Goal: Navigation & Orientation: Find specific page/section

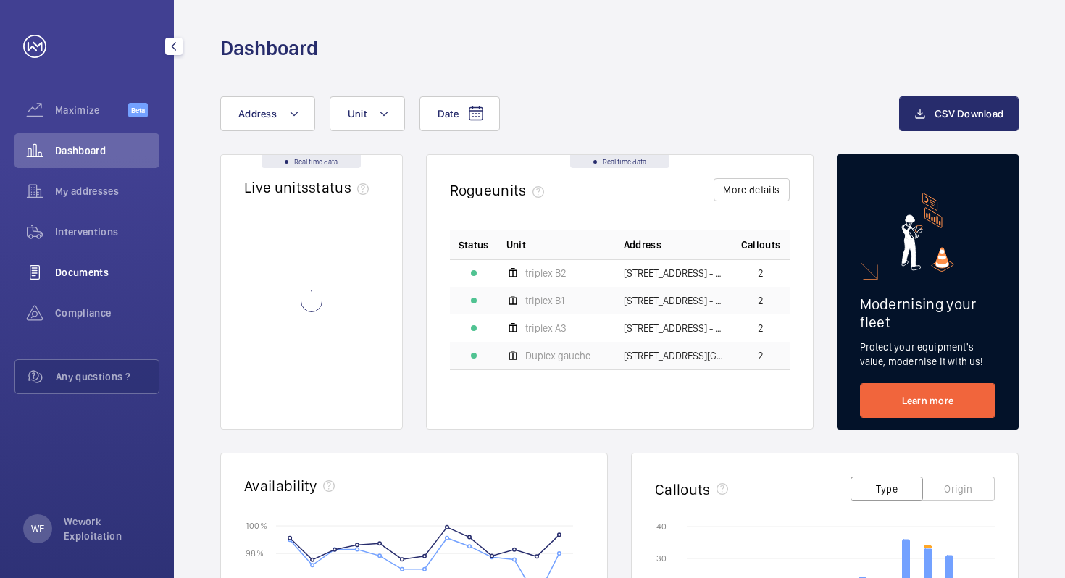
click at [81, 270] on span "Documents" at bounding box center [107, 272] width 104 height 14
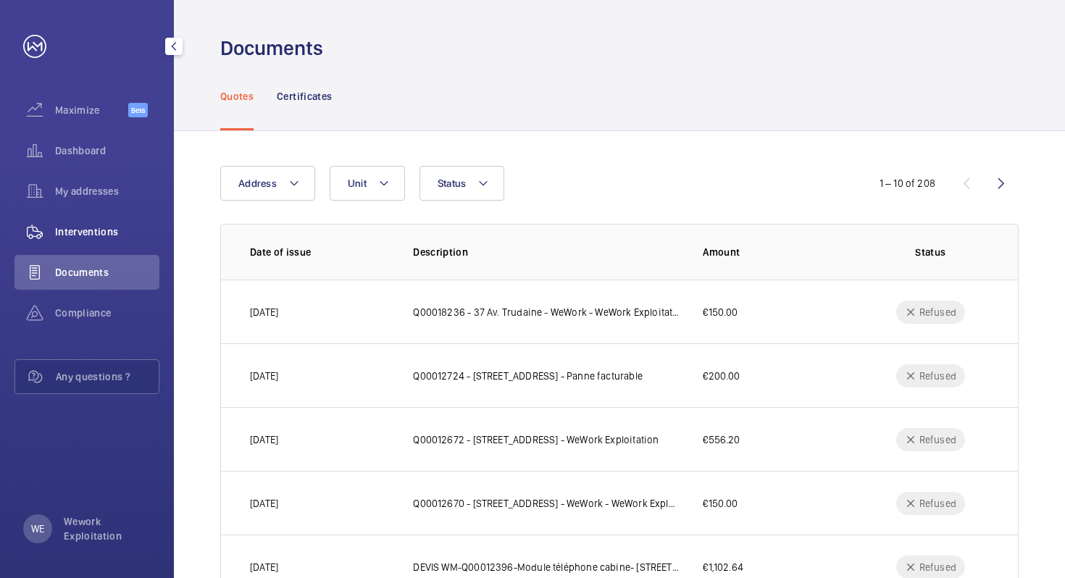
click at [95, 238] on span "Interventions" at bounding box center [107, 232] width 104 height 14
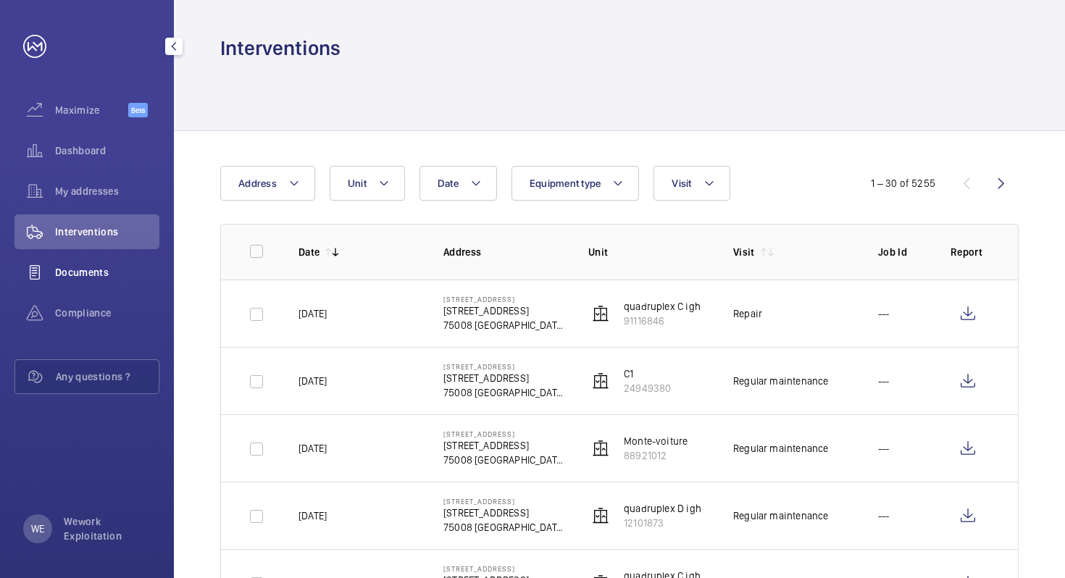
click at [98, 271] on span "Documents" at bounding box center [107, 272] width 104 height 14
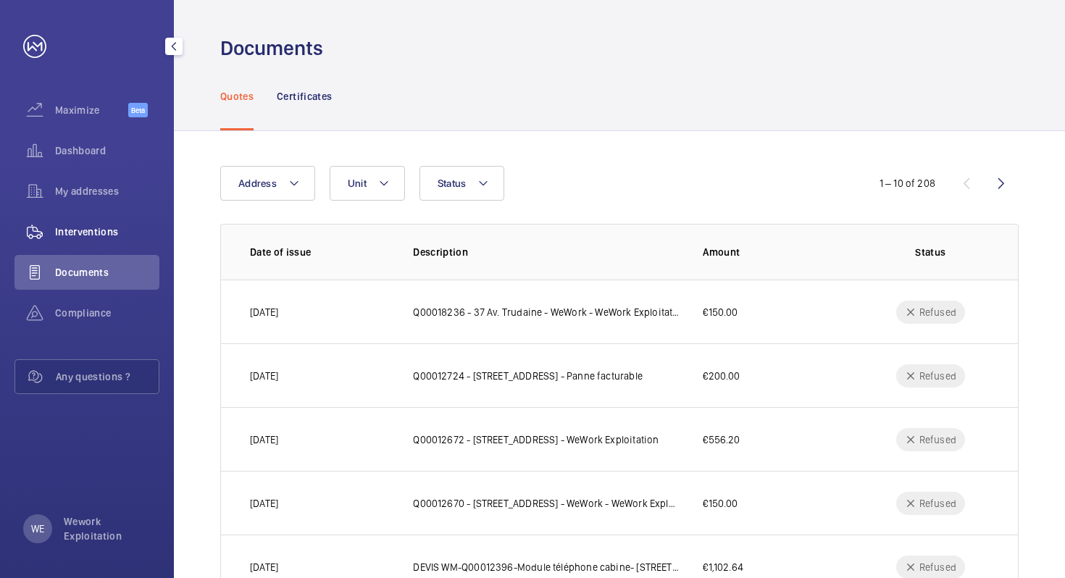
click at [88, 238] on span "Interventions" at bounding box center [107, 232] width 104 height 14
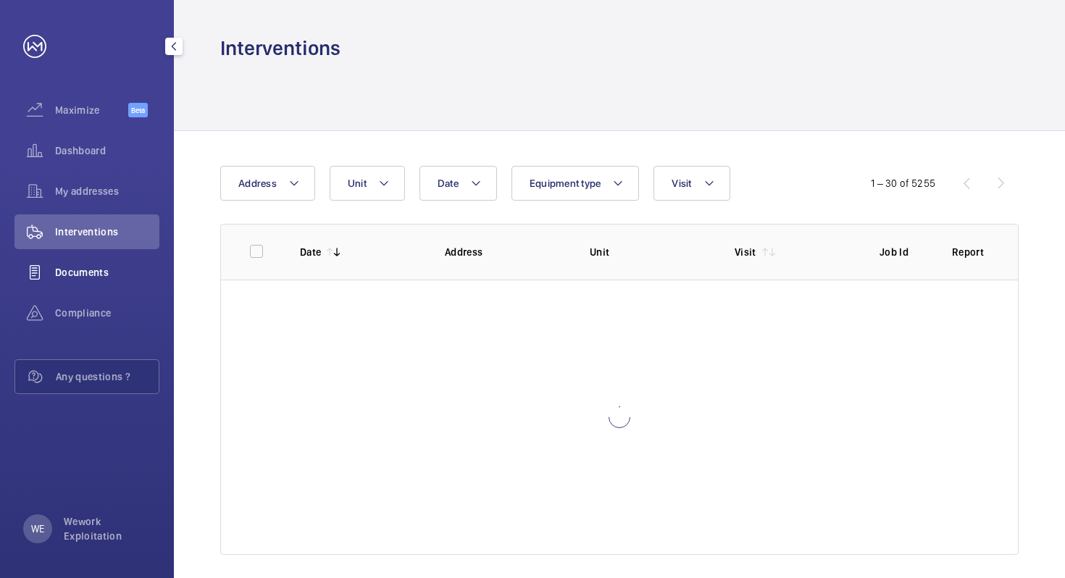
click at [107, 278] on span "Documents" at bounding box center [107, 272] width 104 height 14
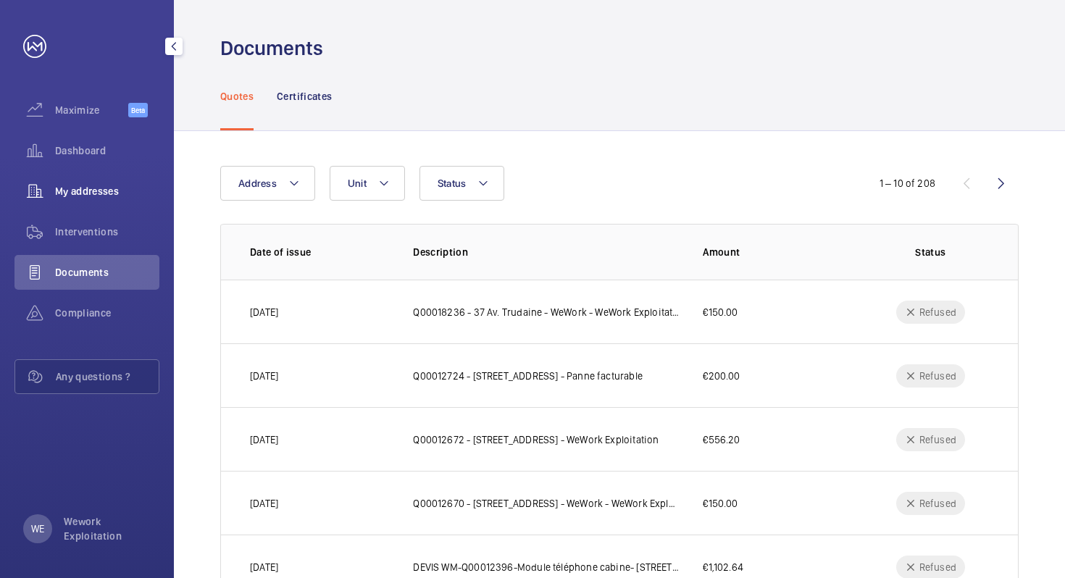
click at [82, 190] on span "My addresses" at bounding box center [107, 191] width 104 height 14
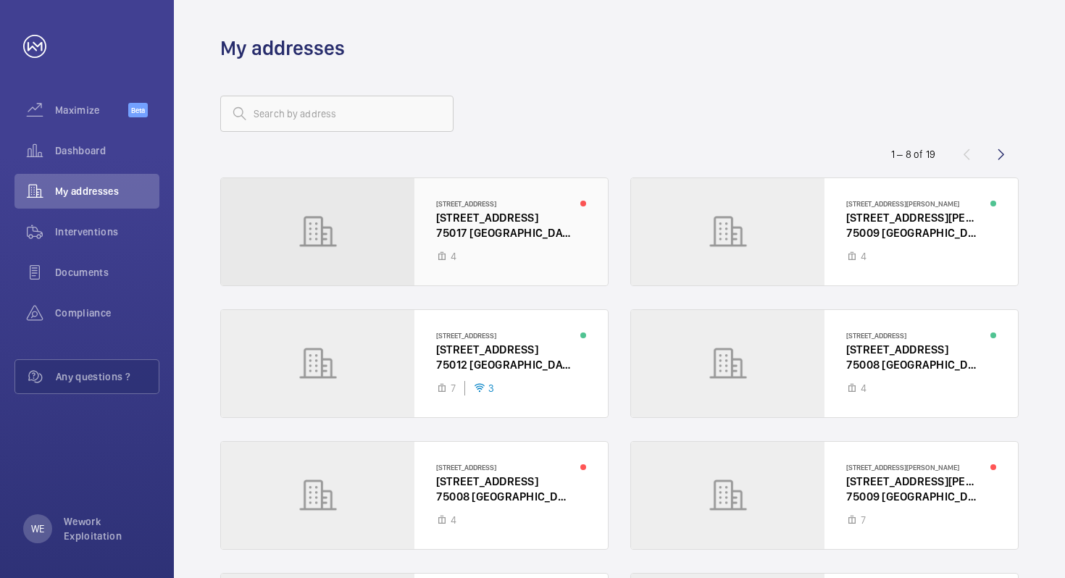
click at [440, 233] on div at bounding box center [414, 231] width 387 height 107
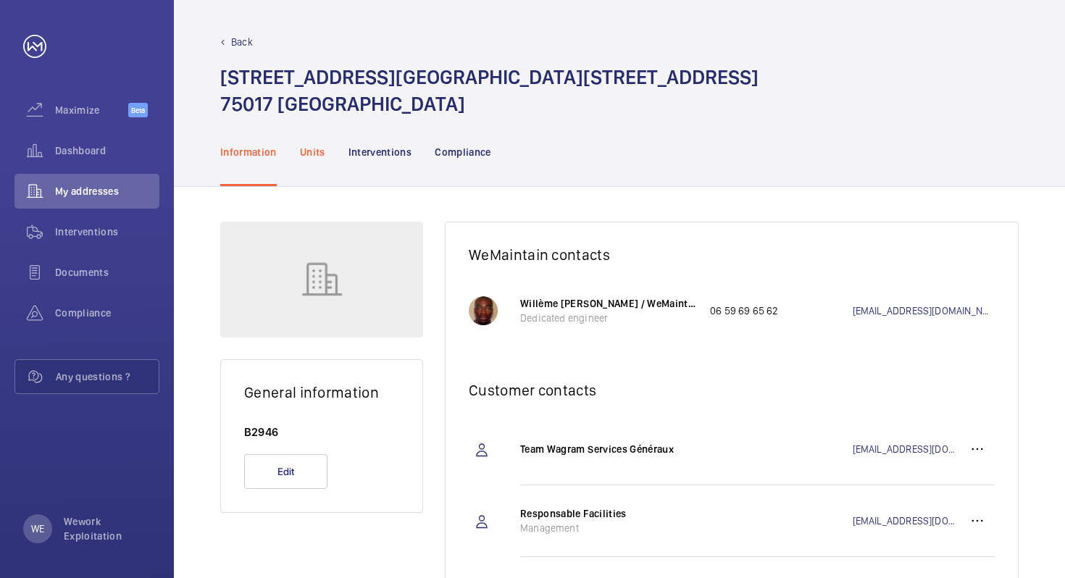
click at [301, 154] on p "Units" at bounding box center [312, 152] width 25 height 14
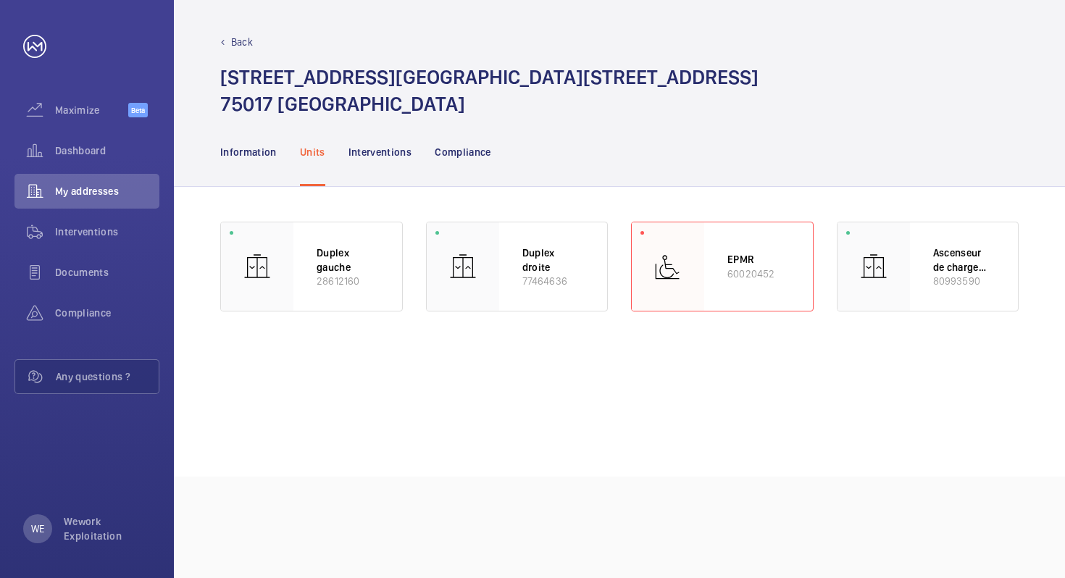
click at [222, 35] on div "Back" at bounding box center [619, 42] width 799 height 14
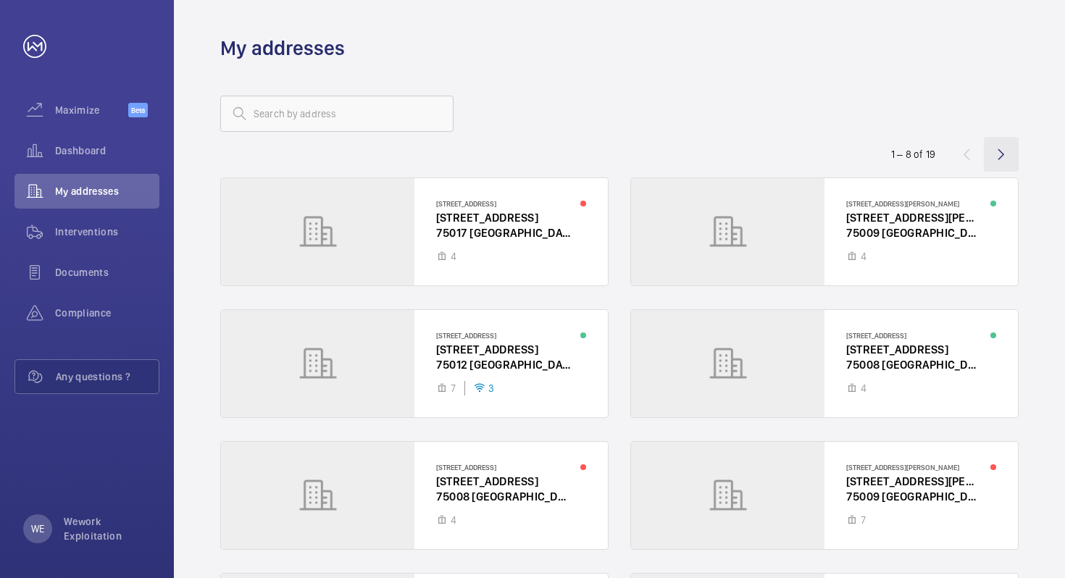
click at [1004, 154] on wm-front-icon-button at bounding box center [1001, 154] width 35 height 35
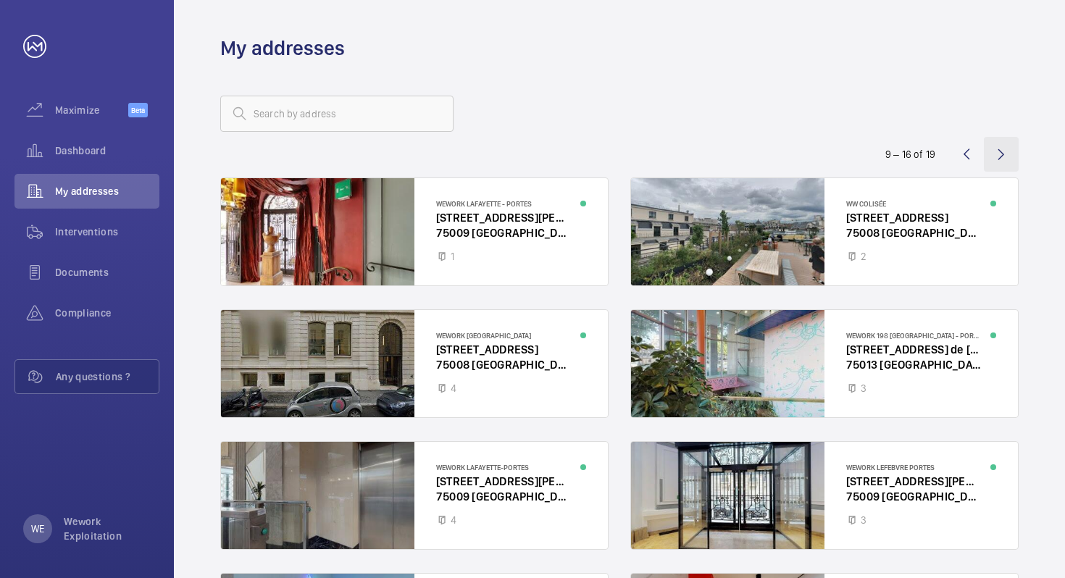
click at [1013, 151] on wm-front-icon-button at bounding box center [1001, 154] width 35 height 35
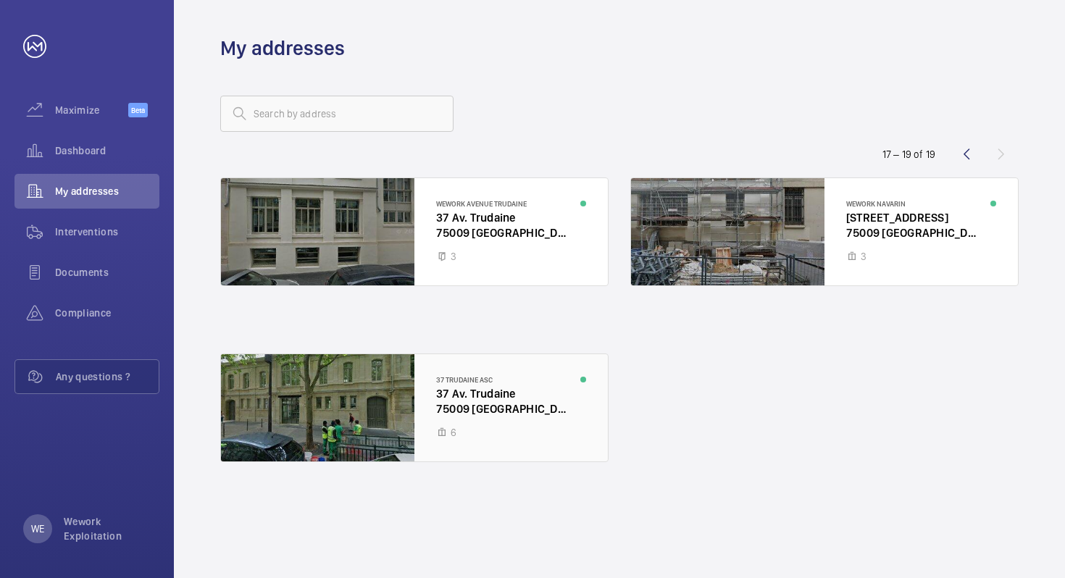
click at [349, 405] on div at bounding box center [414, 407] width 387 height 107
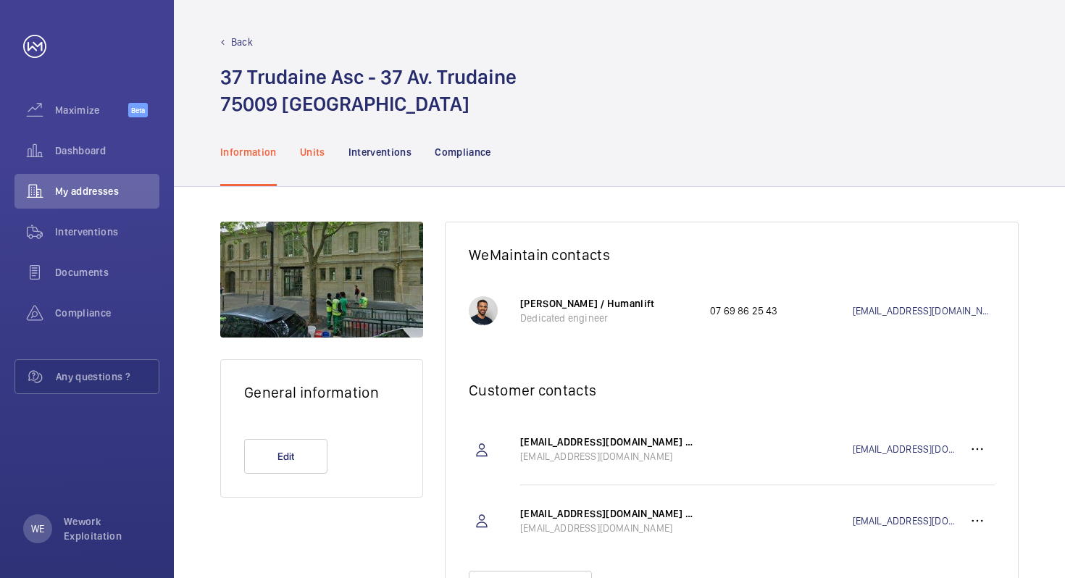
click at [319, 150] on p "Units" at bounding box center [312, 152] width 25 height 14
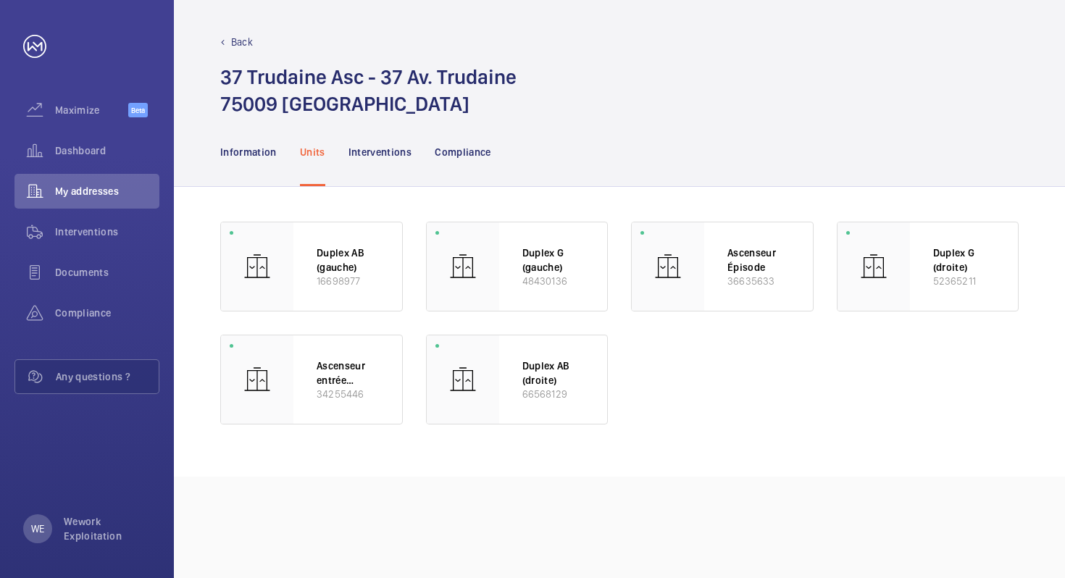
click at [237, 40] on p "Back" at bounding box center [242, 42] width 22 height 14
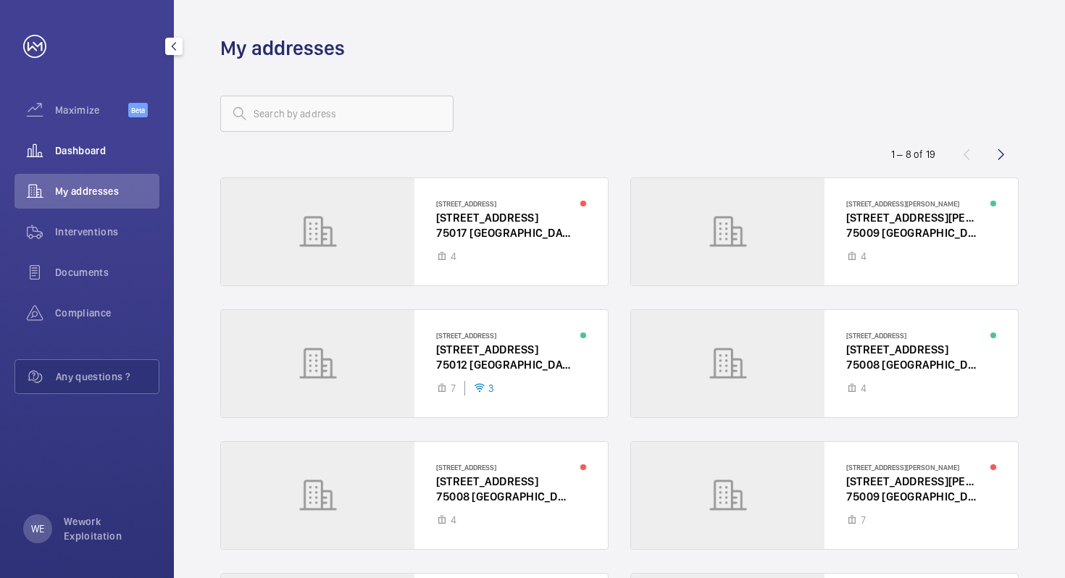
click at [80, 145] on span "Dashboard" at bounding box center [107, 150] width 104 height 14
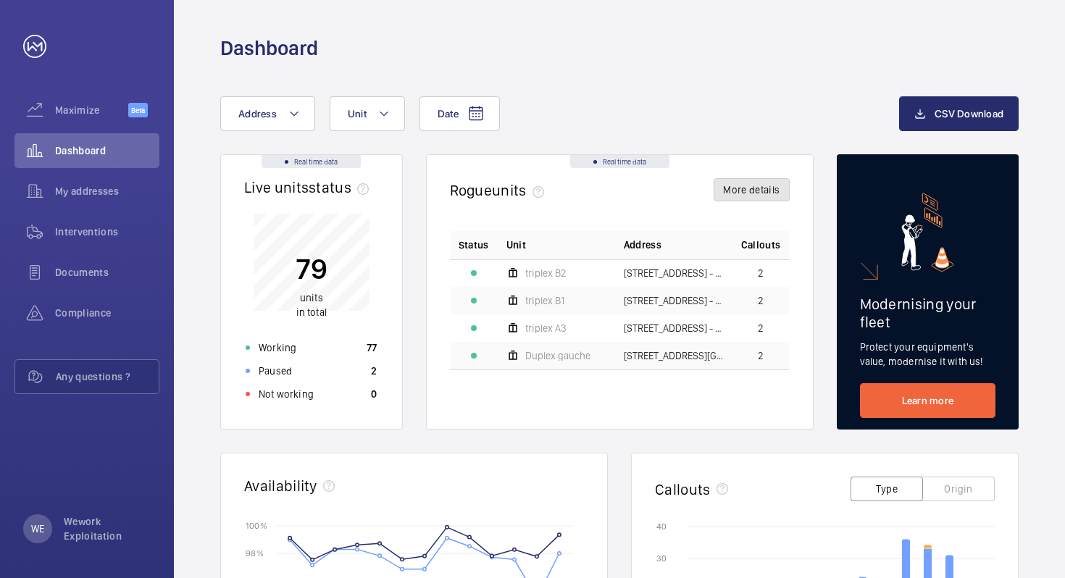
click at [749, 197] on button "More details" at bounding box center [751, 189] width 75 height 23
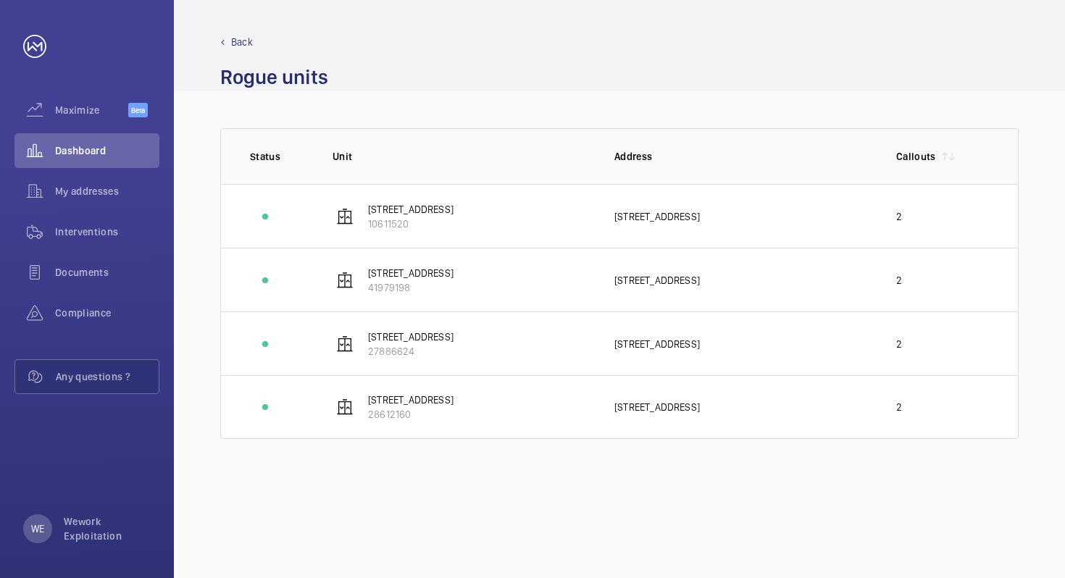
click at [234, 37] on p "Back" at bounding box center [242, 42] width 22 height 14
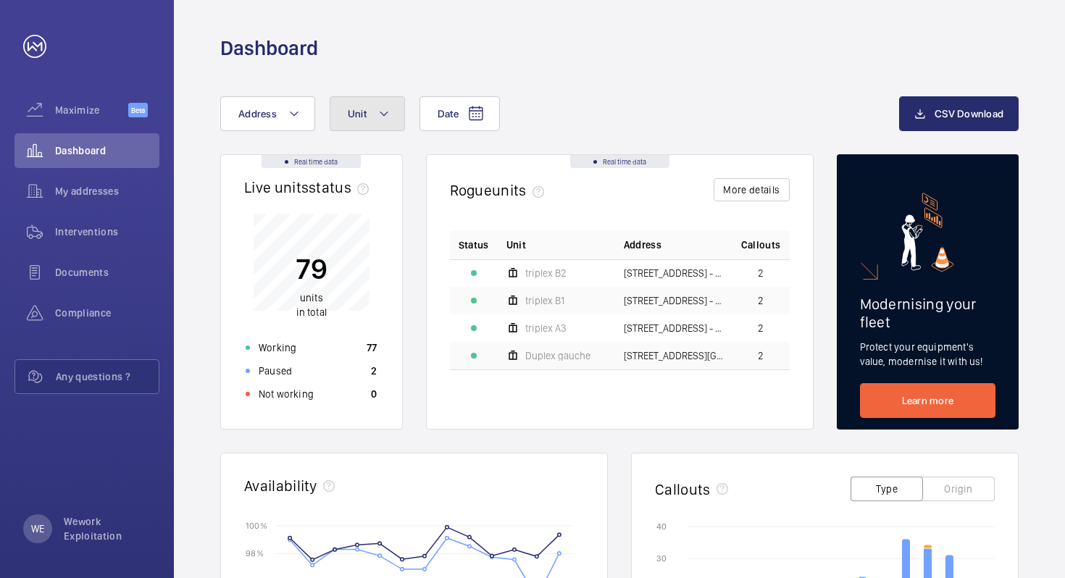
click at [377, 117] on button "Unit" at bounding box center [367, 113] width 75 height 35
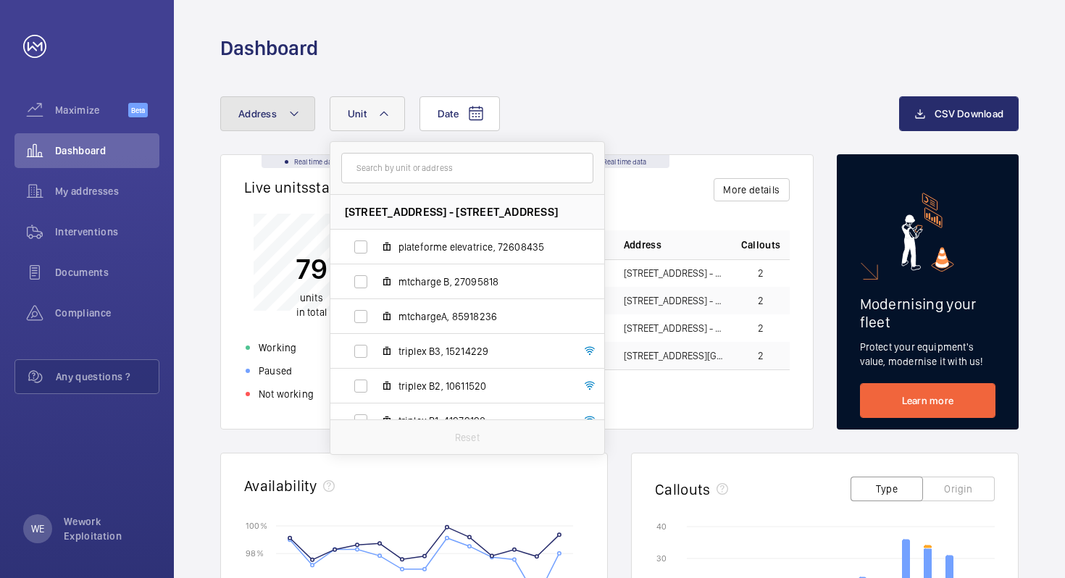
click at [291, 114] on mat-icon at bounding box center [294, 113] width 12 height 17
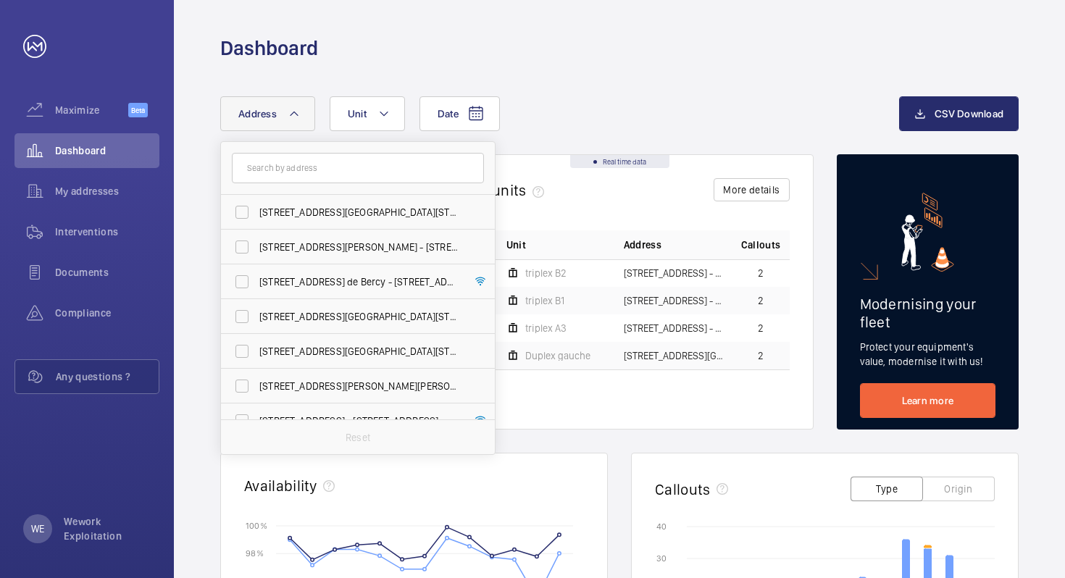
click at [292, 117] on mat-icon at bounding box center [294, 113] width 12 height 17
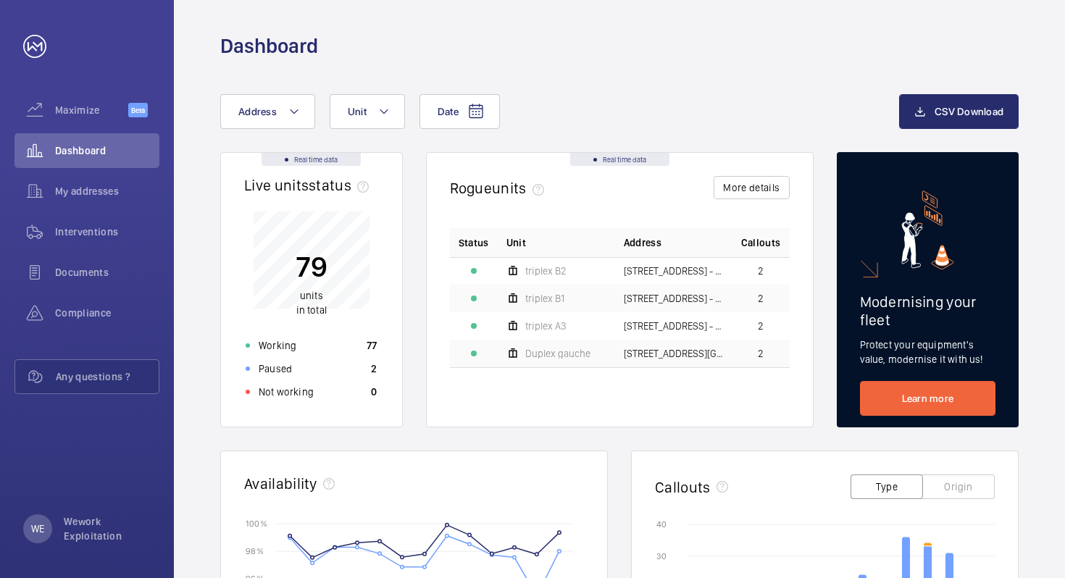
scroll to position [3, 0]
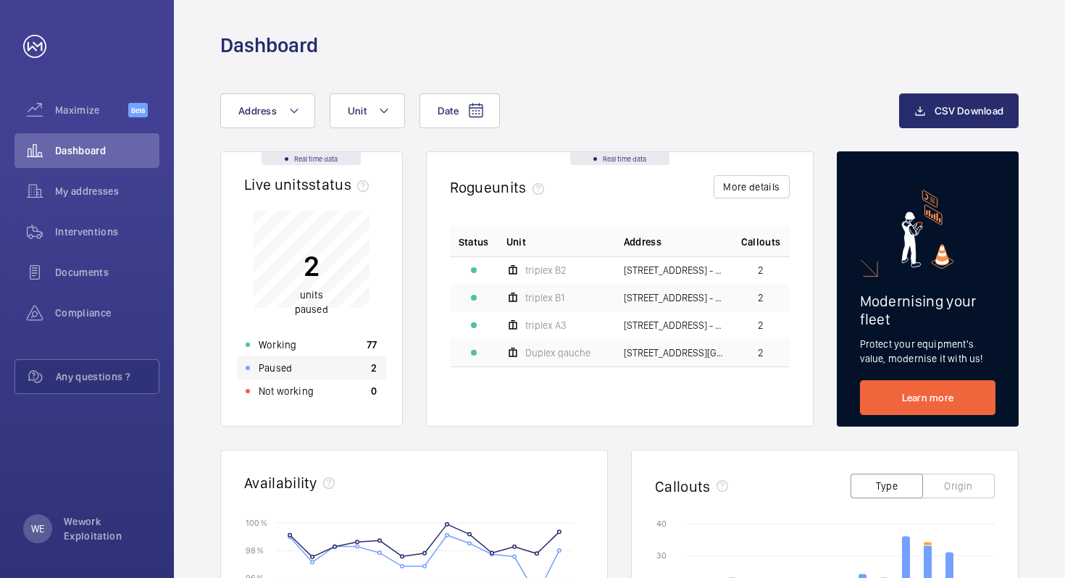
click at [282, 367] on p "Paused" at bounding box center [275, 368] width 33 height 14
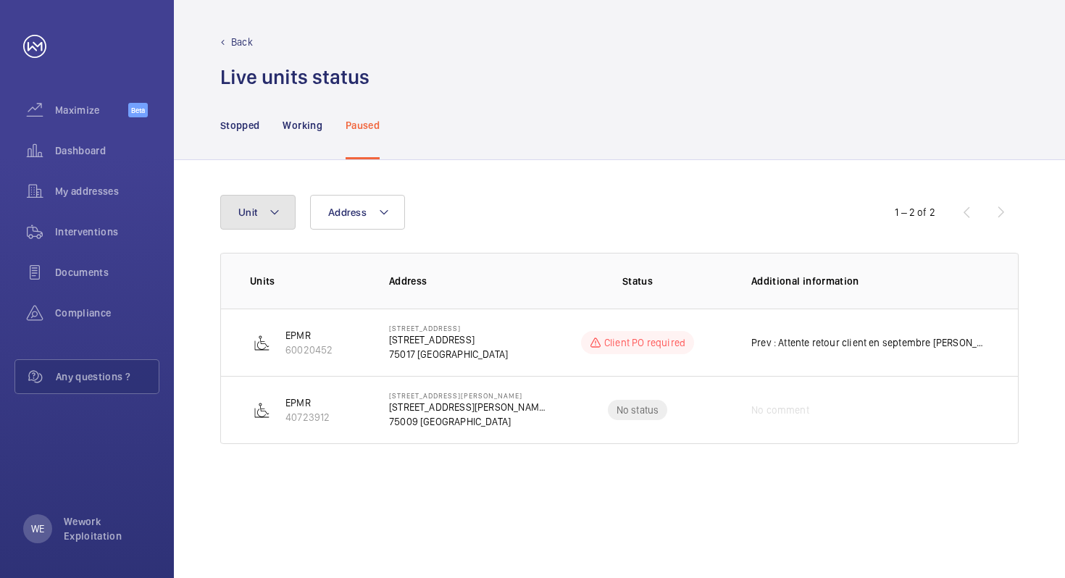
click at [276, 212] on mat-icon at bounding box center [275, 212] width 12 height 17
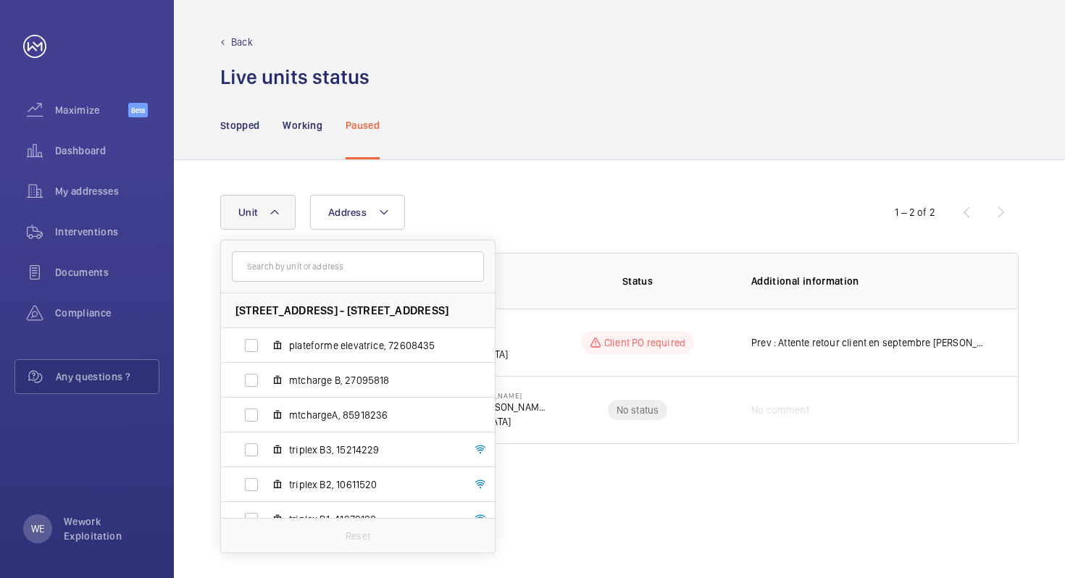
click at [455, 159] on div "Stopped Working Paused" at bounding box center [619, 126] width 891 height 70
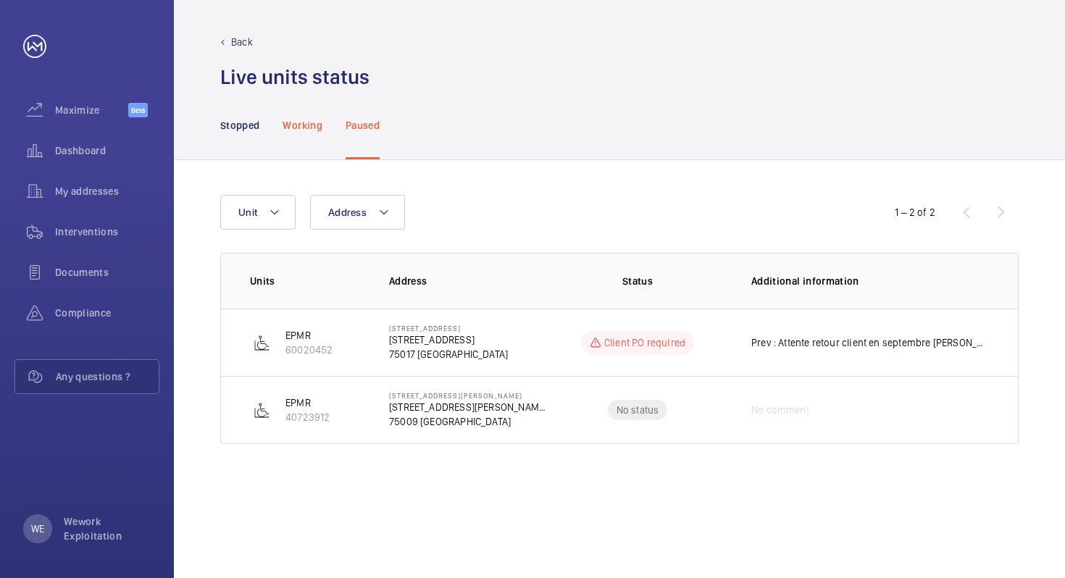
click at [307, 126] on p "Working" at bounding box center [302, 125] width 39 height 14
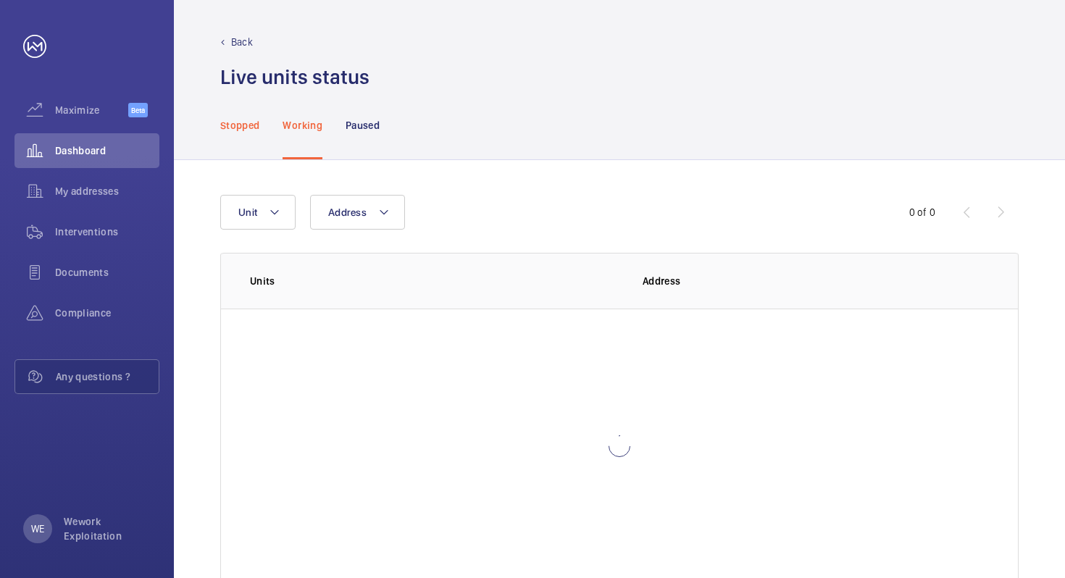
click at [250, 120] on p "Stopped" at bounding box center [239, 125] width 39 height 14
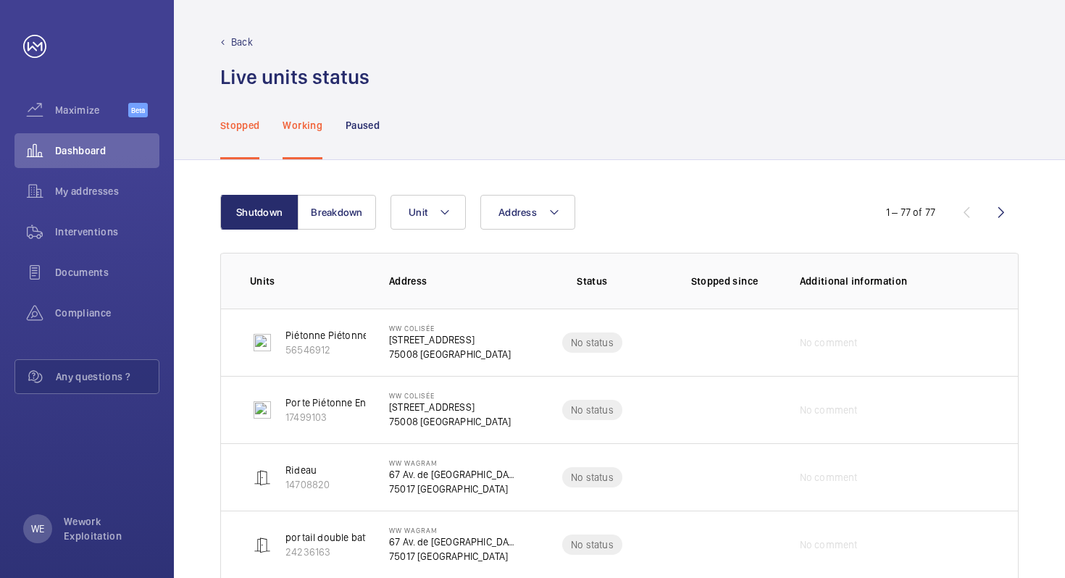
click at [246, 41] on p "Back" at bounding box center [242, 42] width 22 height 14
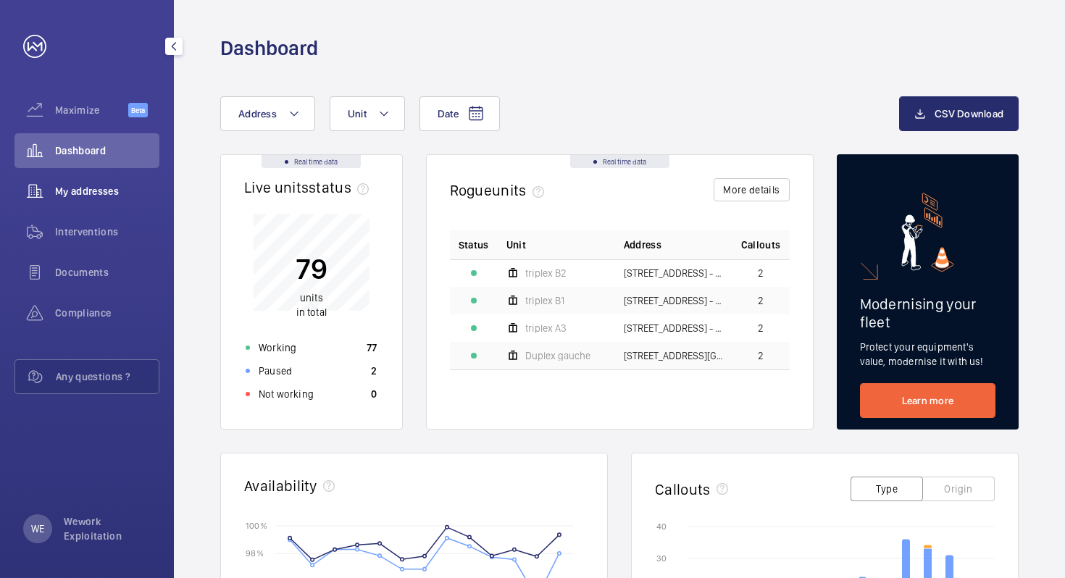
click at [72, 191] on span "My addresses" at bounding box center [107, 191] width 104 height 14
